Goal: Information Seeking & Learning: Learn about a topic

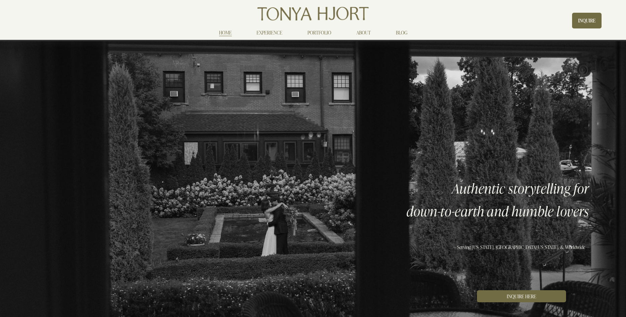
click at [273, 31] on link "EXPERIENCE" at bounding box center [270, 33] width 26 height 8
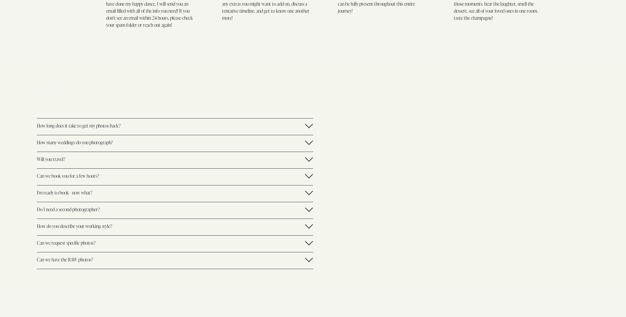
scroll to position [1196, 0]
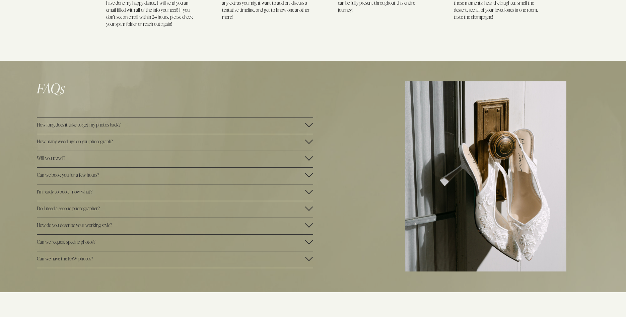
click at [305, 142] on span "How many weddings do you photograph?" at bounding box center [171, 141] width 268 height 6
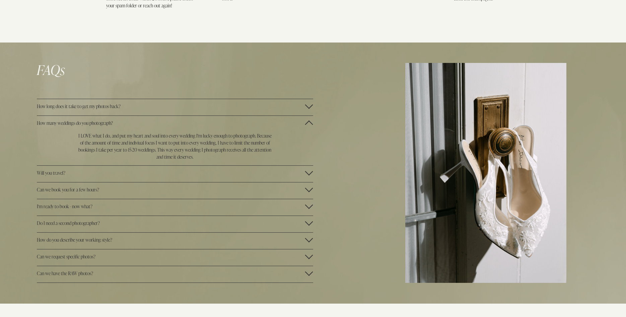
scroll to position [1230, 0]
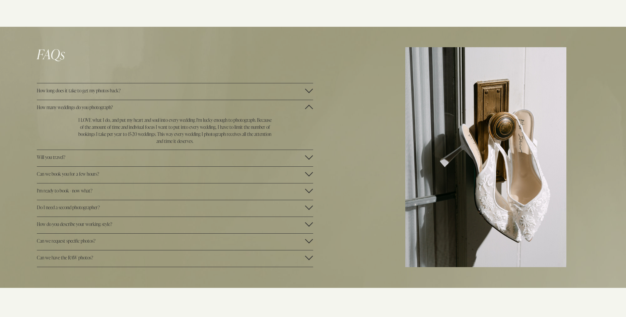
click at [308, 207] on div at bounding box center [309, 206] width 8 height 8
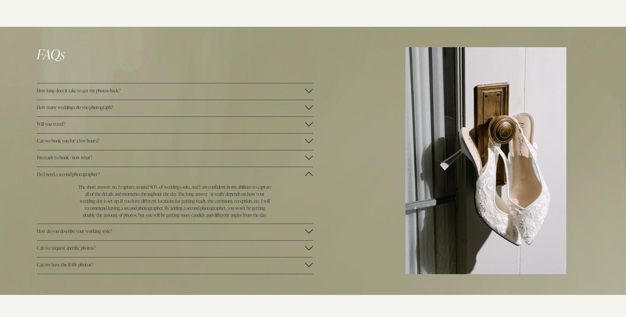
click at [310, 248] on div at bounding box center [309, 247] width 8 height 8
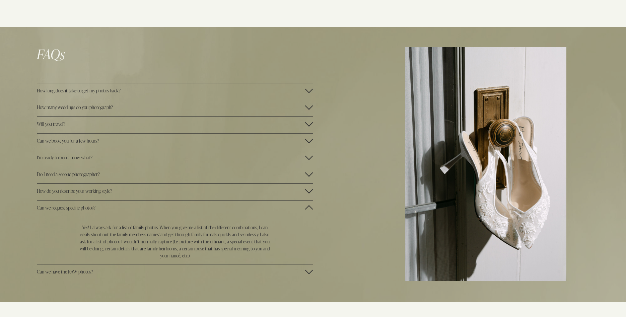
scroll to position [1196, 0]
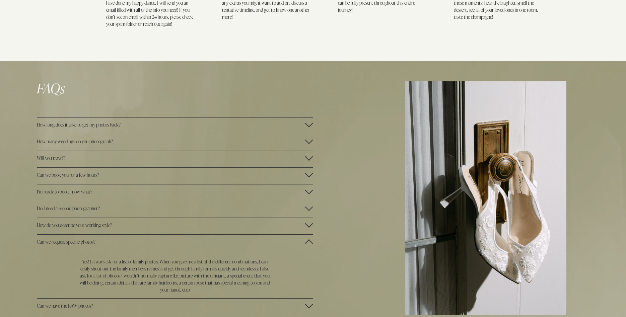
click at [306, 176] on div at bounding box center [309, 175] width 8 height 8
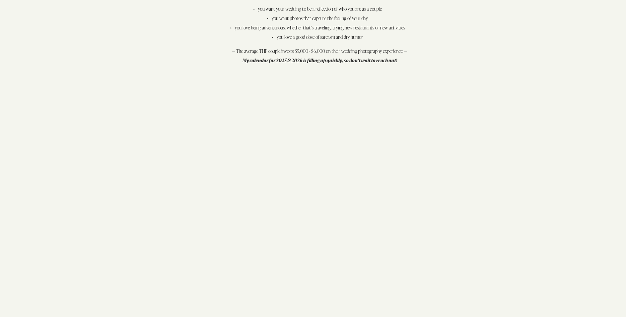
scroll to position [1572, 0]
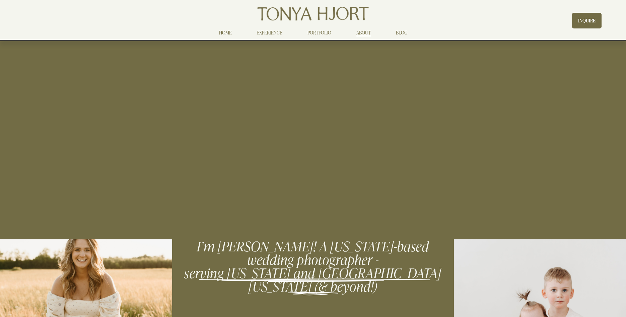
click at [273, 33] on link "EXPERIENCE" at bounding box center [270, 33] width 26 height 8
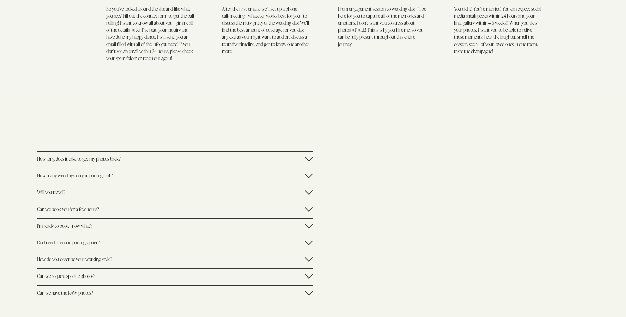
scroll to position [1196, 0]
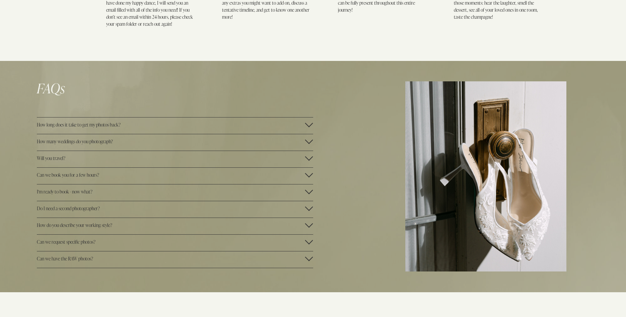
click at [308, 125] on div at bounding box center [309, 124] width 8 height 8
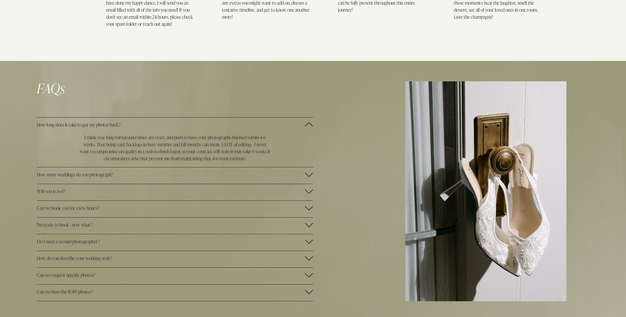
click at [308, 241] on div at bounding box center [309, 241] width 8 height 8
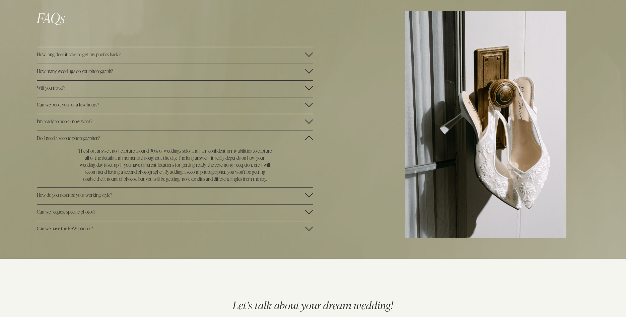
scroll to position [1299, 0]
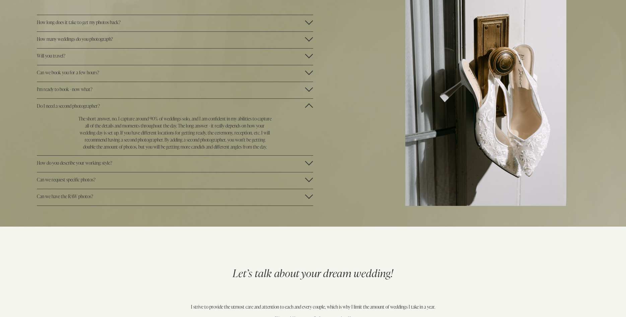
click at [305, 163] on span "How do you describe your working style?" at bounding box center [171, 163] width 268 height 6
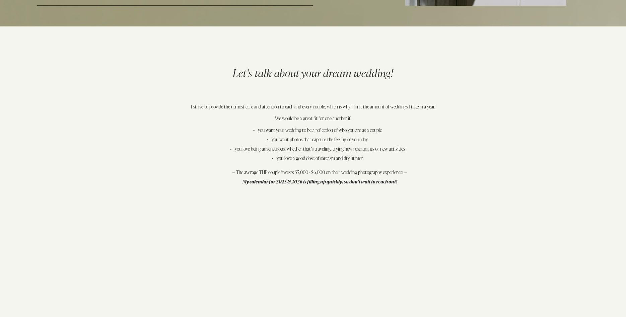
scroll to position [1436, 0]
